Goal: Task Accomplishment & Management: Manage account settings

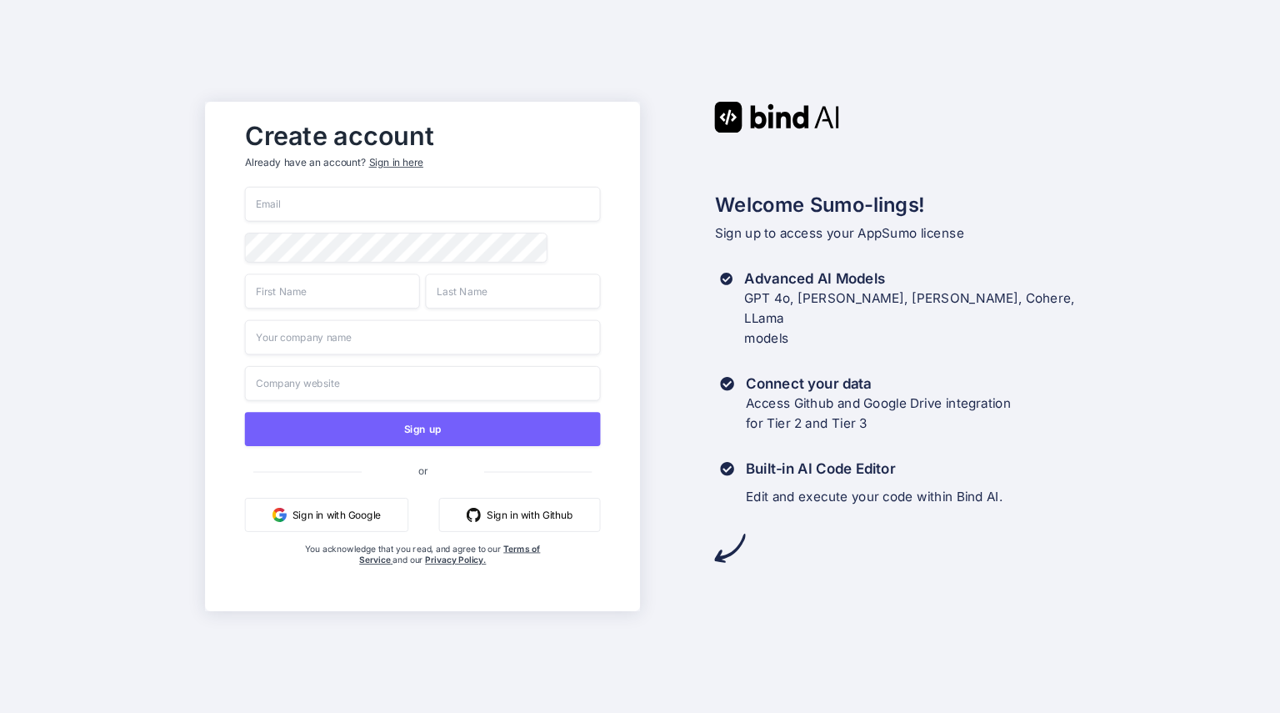
click at [346, 514] on button "Sign in with Google" at bounding box center [325, 515] width 163 height 34
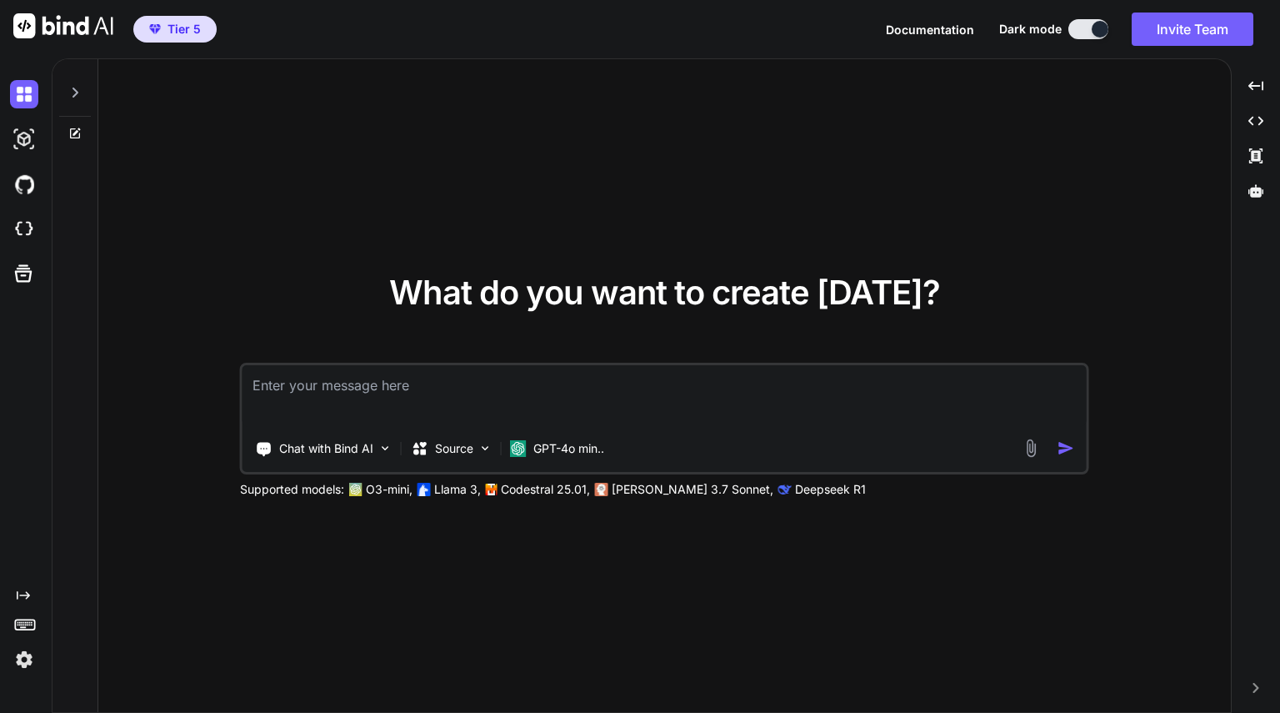
click at [71, 91] on icon at bounding box center [74, 92] width 13 height 13
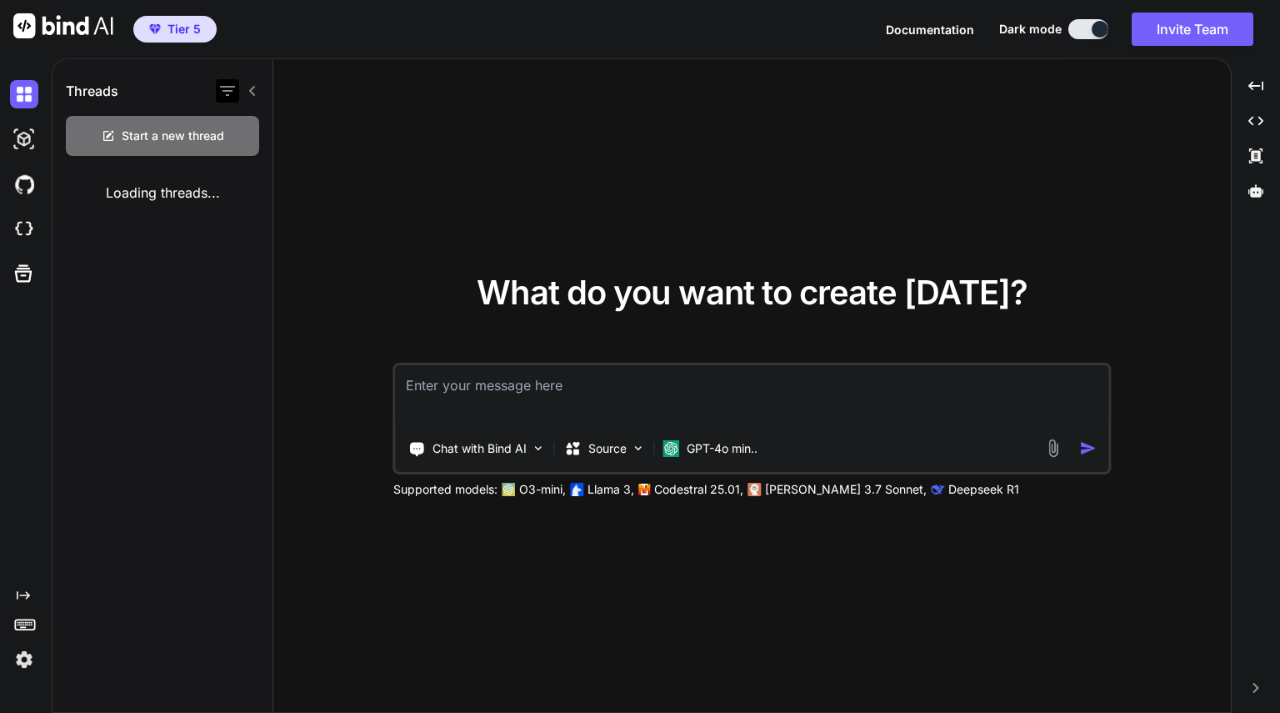
click at [223, 90] on icon "button" at bounding box center [227, 91] width 15 height 10
click at [497, 184] on div "What do you want to create [DATE]? Chat with Bind AI Source GPT-4o min.. Suppor…" at bounding box center [752, 386] width 958 height 654
click at [23, 665] on img at bounding box center [24, 659] width 28 height 28
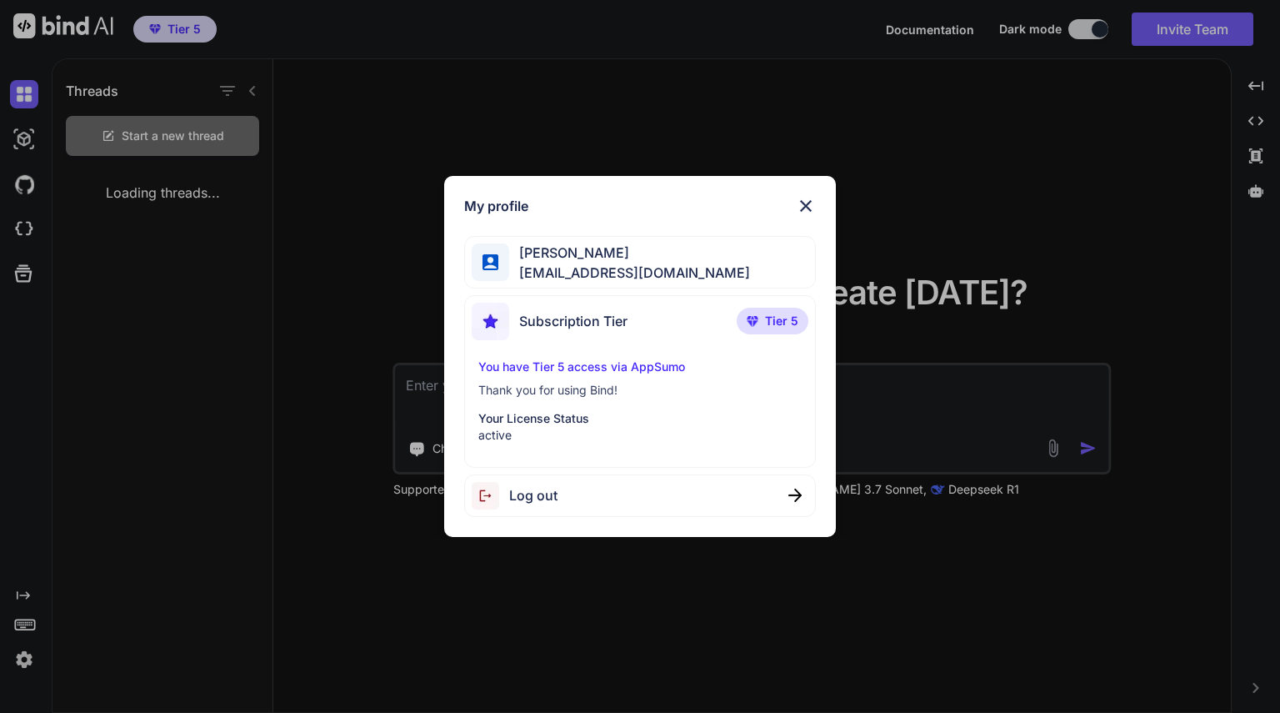
click at [809, 201] on img at bounding box center [806, 206] width 20 height 20
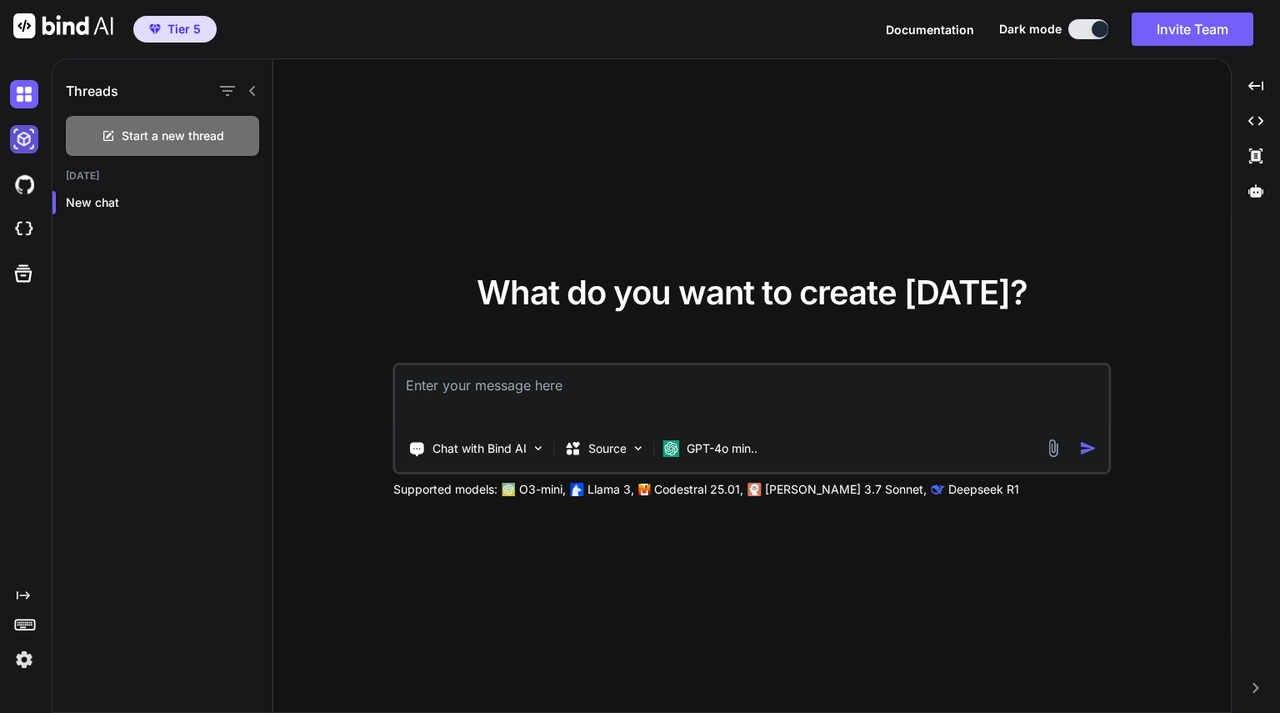
click at [30, 138] on img at bounding box center [24, 139] width 28 height 28
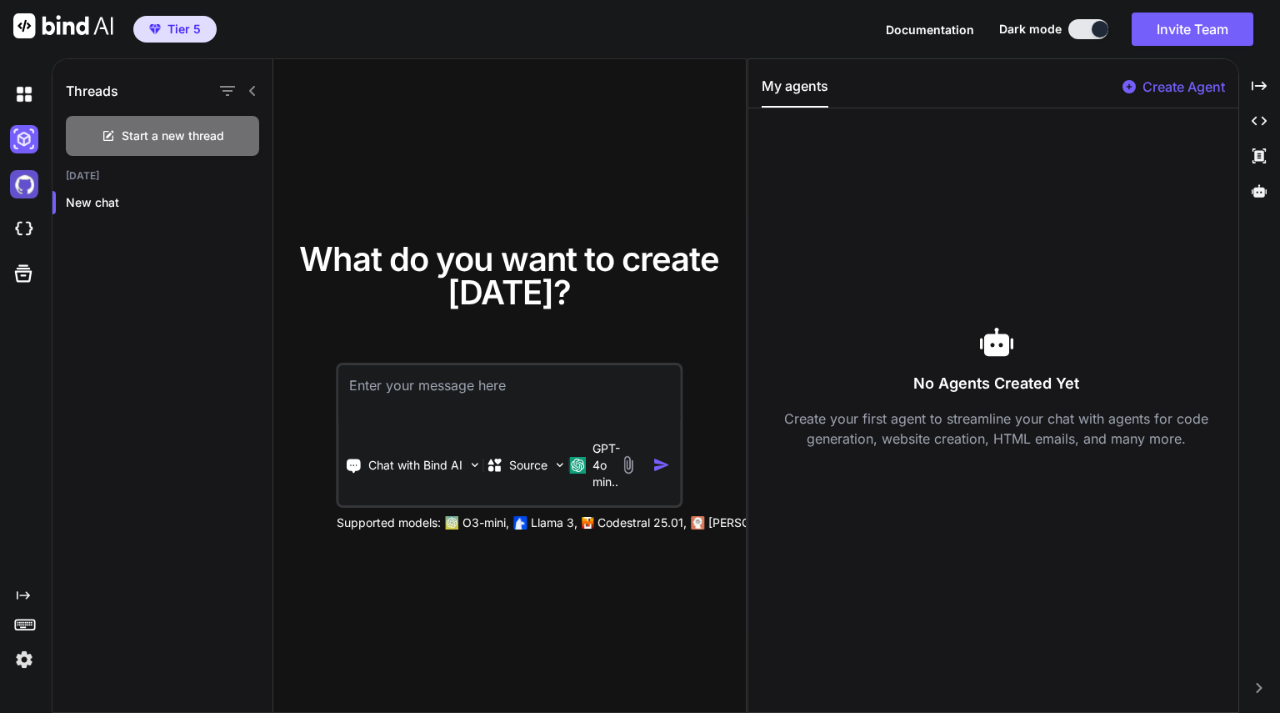
click at [16, 183] on img at bounding box center [24, 184] width 28 height 28
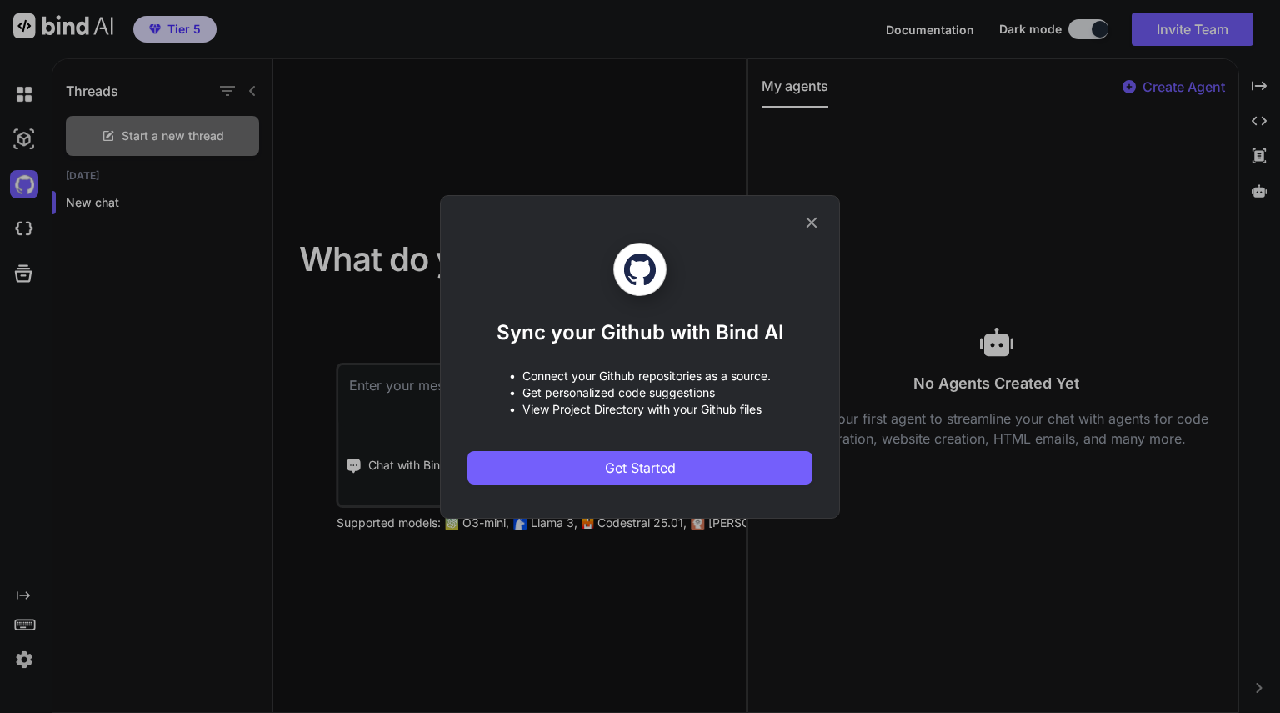
click at [816, 225] on icon at bounding box center [812, 222] width 18 height 18
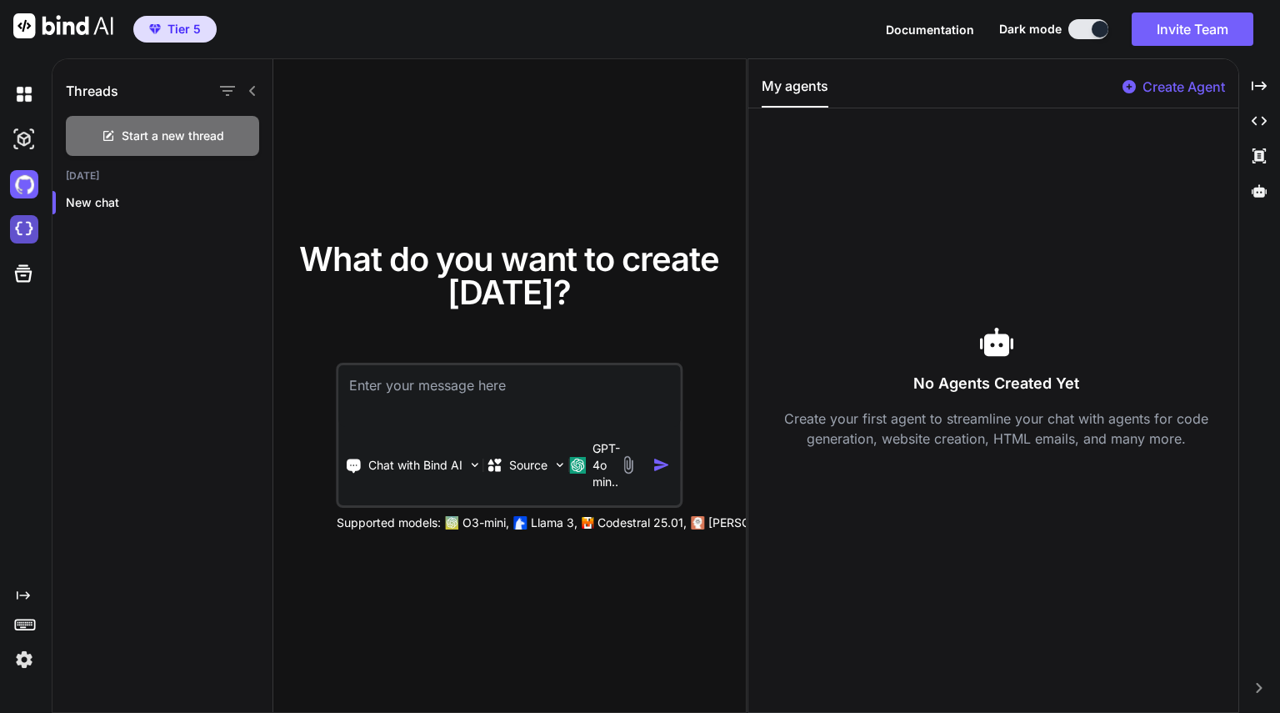
click at [38, 228] on img at bounding box center [24, 229] width 28 height 28
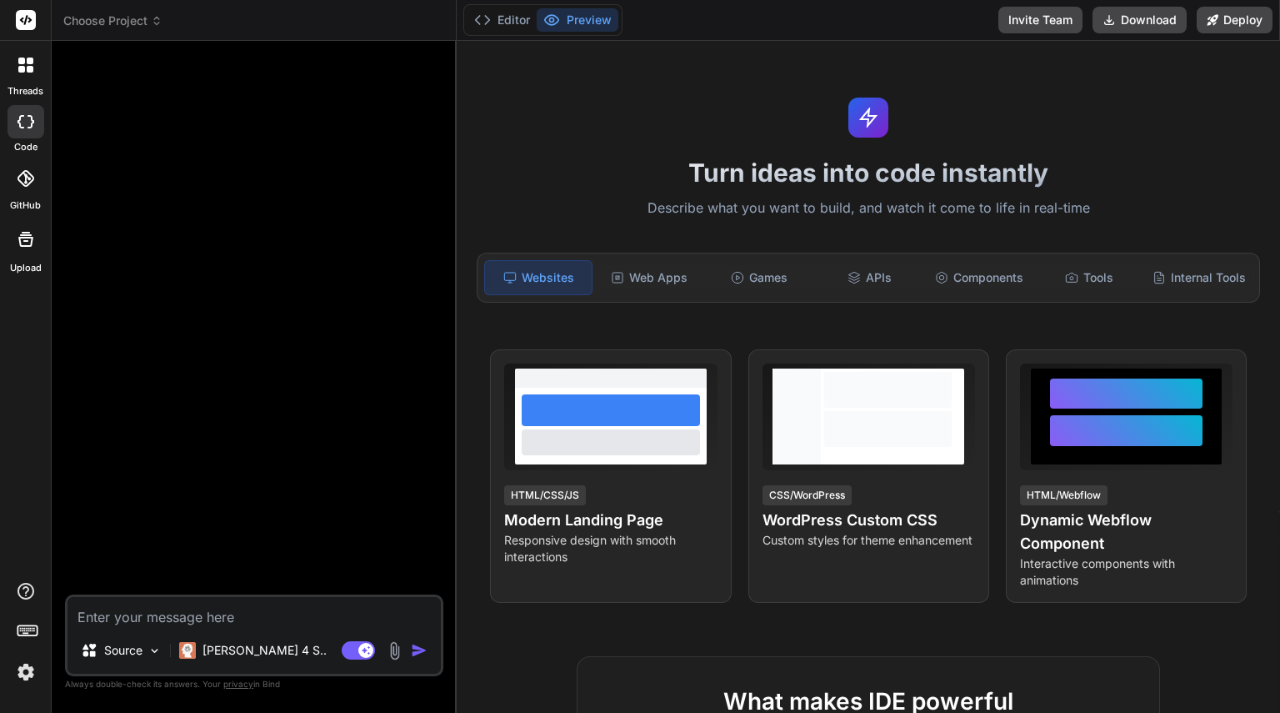
click at [27, 190] on div at bounding box center [26, 178] width 37 height 37
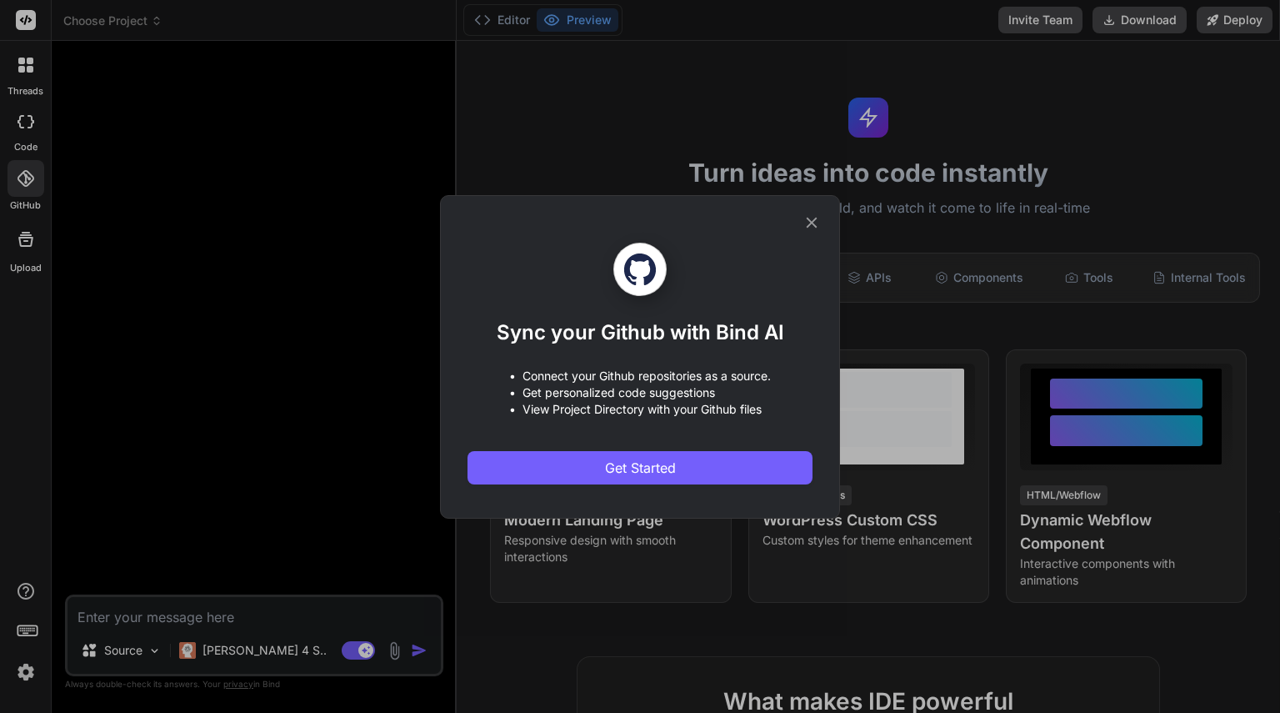
click at [809, 227] on icon at bounding box center [812, 222] width 18 height 18
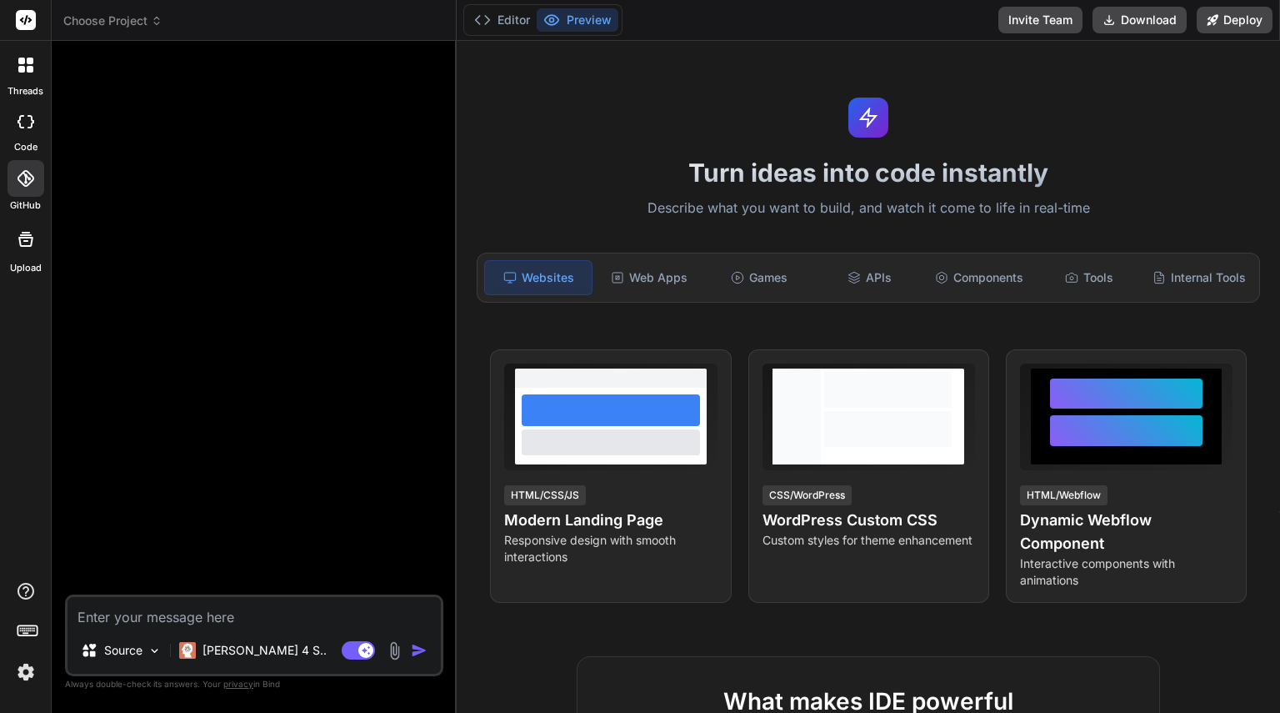
click at [23, 28] on rect at bounding box center [26, 20] width 20 height 20
click at [108, 25] on span "Choose Project" at bounding box center [112, 21] width 99 height 17
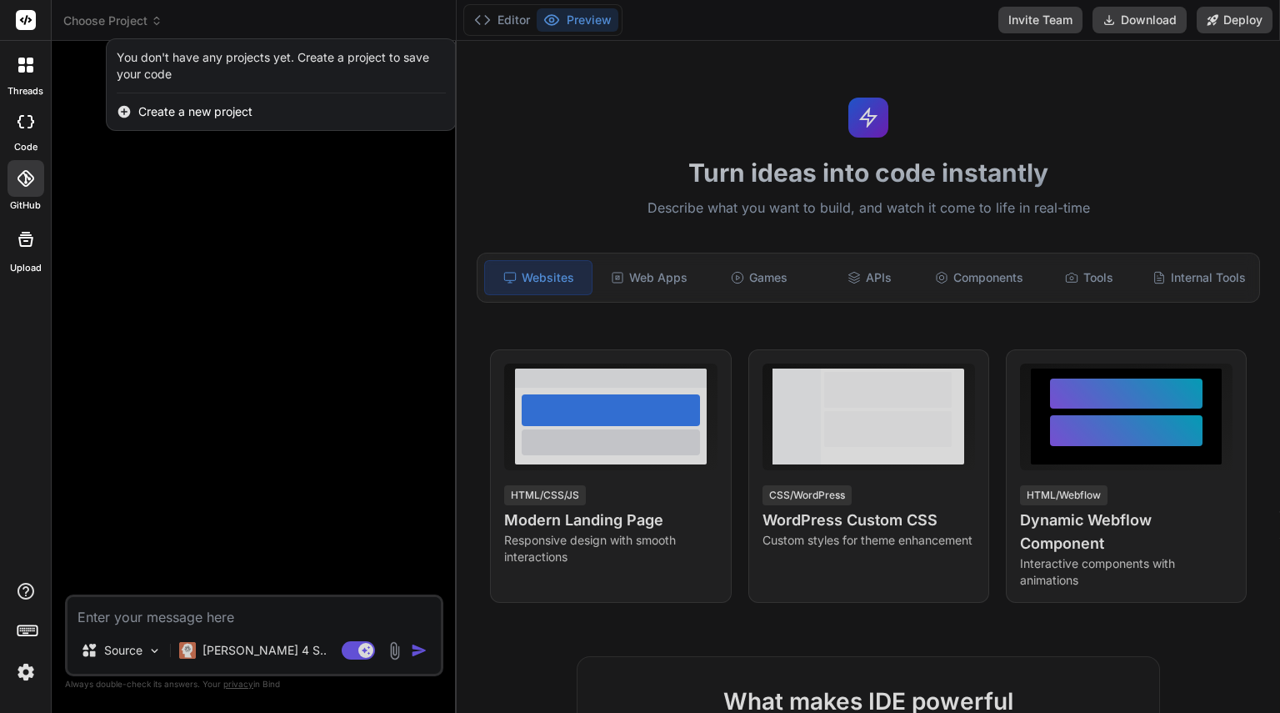
click at [108, 25] on div at bounding box center [640, 356] width 1280 height 713
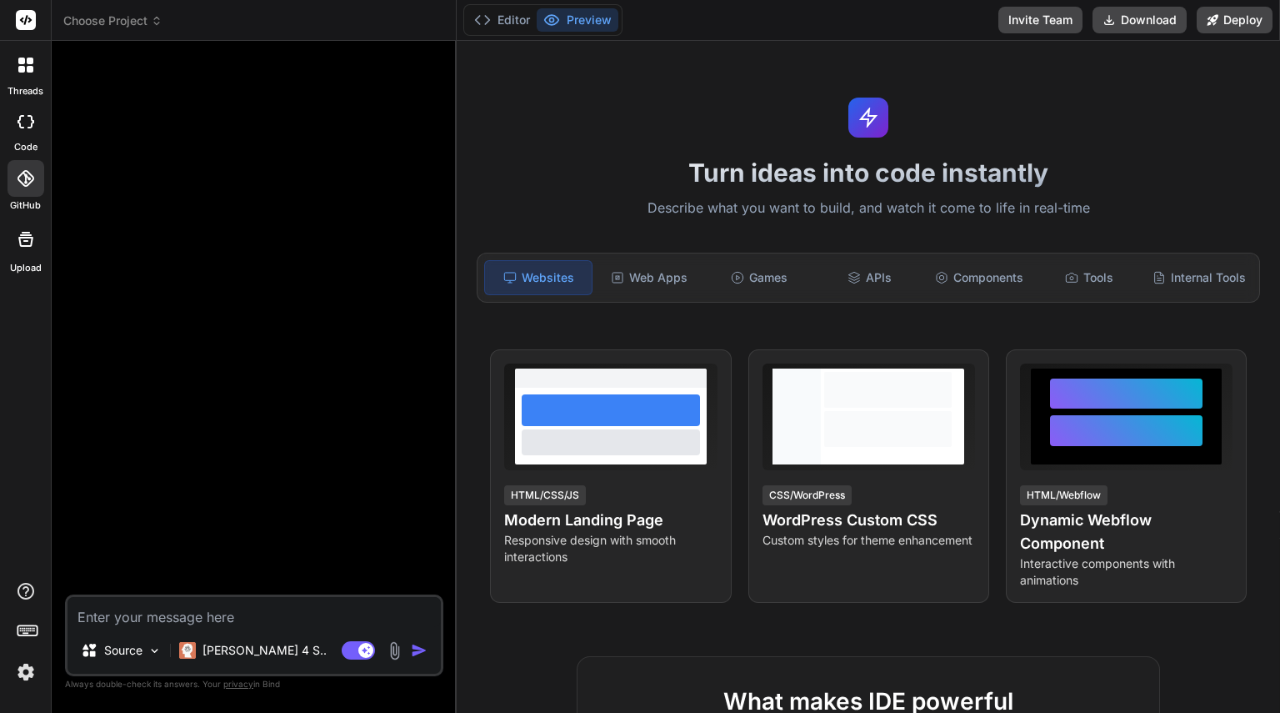
drag, startPoint x: 43, startPoint y: 676, endPoint x: 29, endPoint y: 673, distance: 13.7
click at [29, 673] on div at bounding box center [25, 633] width 51 height 105
click at [29, 673] on img at bounding box center [26, 672] width 28 height 28
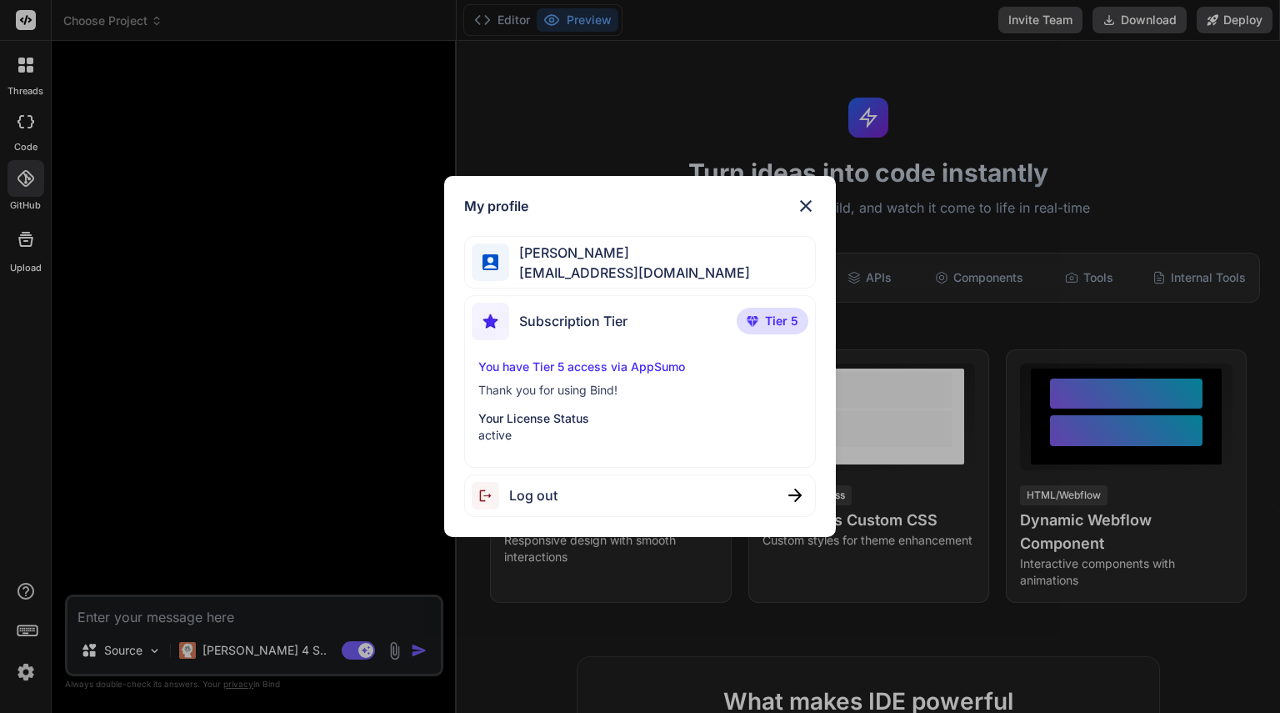
click at [614, 367] on p "You have Tier 5 access via AppSumo" at bounding box center [640, 366] width 323 height 17
drag, startPoint x: 370, startPoint y: 127, endPoint x: 795, endPoint y: 255, distance: 444.1
click at [795, 255] on div "My profile James Benoit benoitjames007@gmail.com Subscription Tier Tier 5 You h…" at bounding box center [640, 356] width 1280 height 713
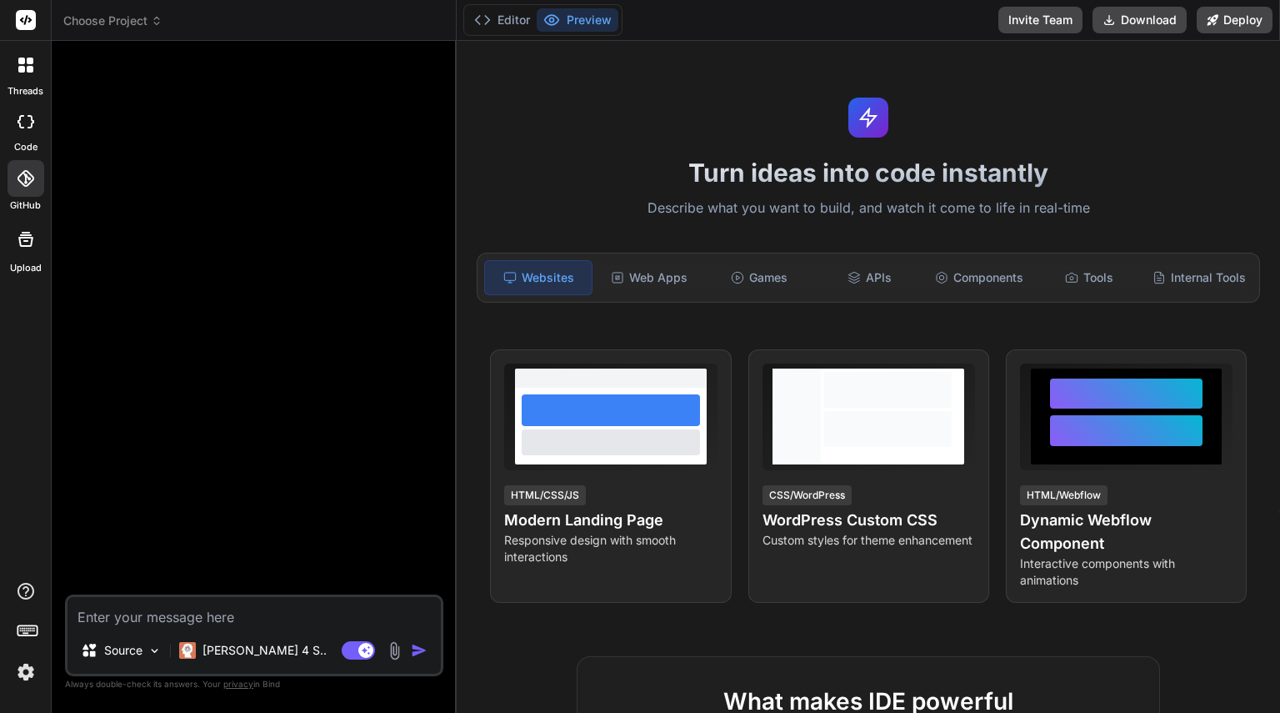
click at [26, 674] on img at bounding box center [26, 672] width 28 height 28
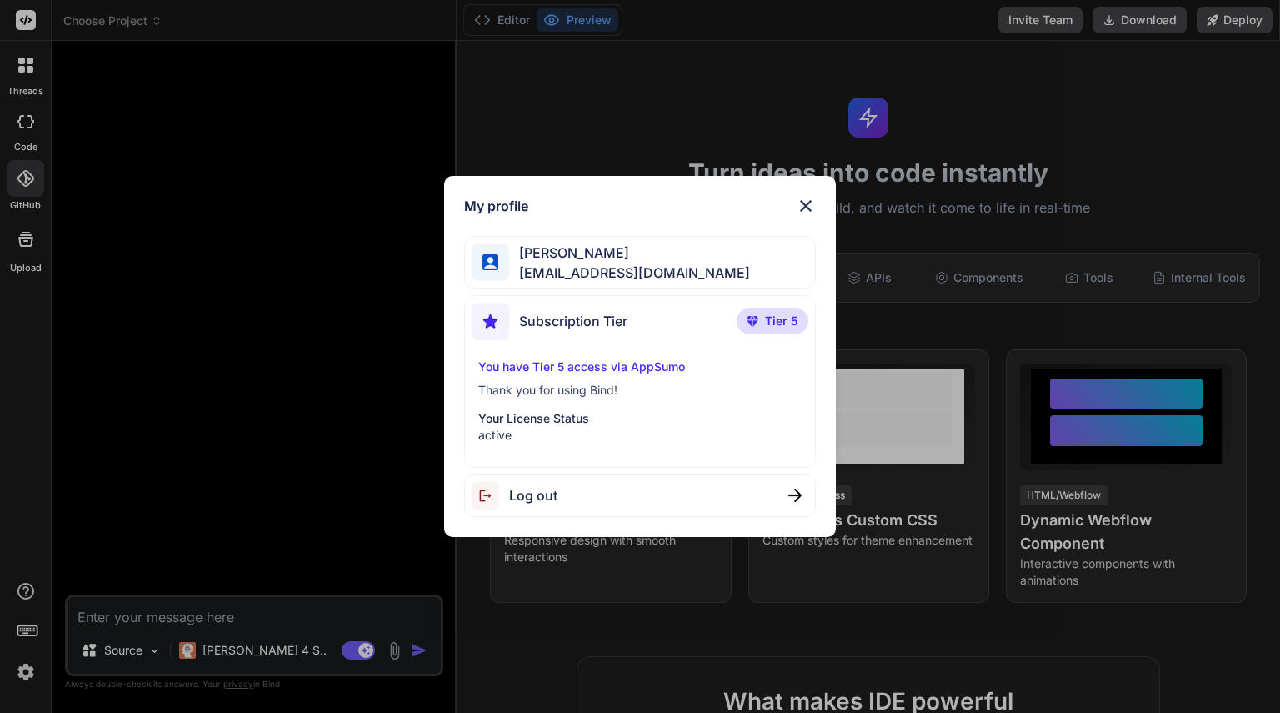
click at [543, 483] on div "Log out" at bounding box center [515, 496] width 86 height 28
type textarea "x"
